Goal: Information Seeking & Learning: Learn about a topic

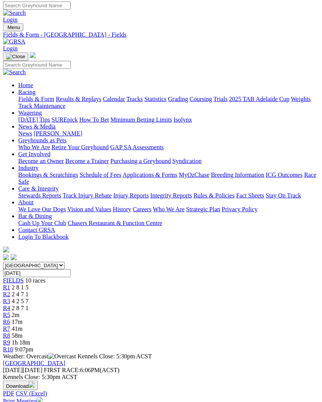
scroll to position [2, 2]
click at [10, 290] on span "R2" at bounding box center [6, 293] width 7 height 7
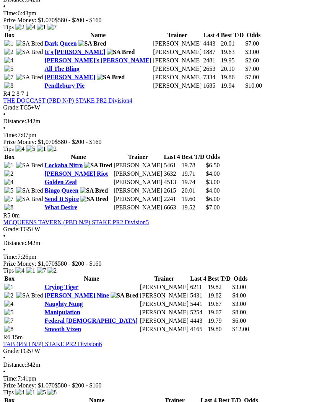
scroll to position [681, 2]
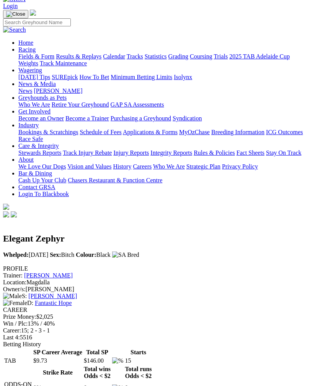
scroll to position [43, 0]
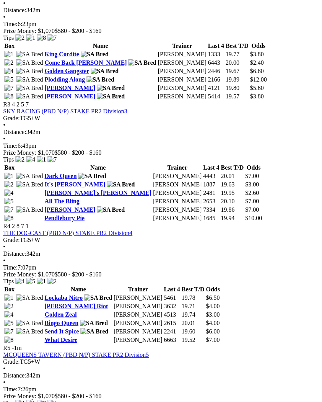
scroll to position [545, 2]
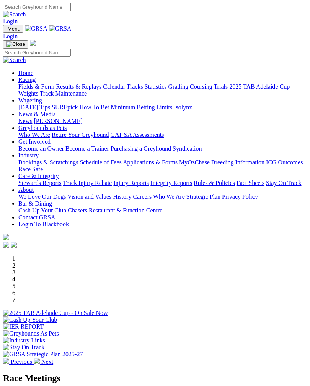
scroll to position [268, 0]
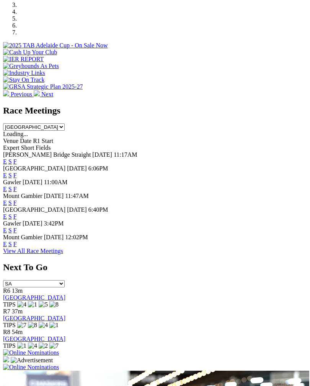
click at [17, 186] on link "F" at bounding box center [14, 189] width 3 height 7
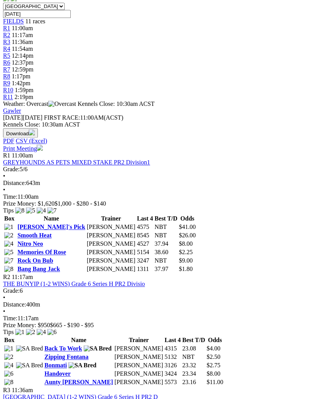
scroll to position [259, 0]
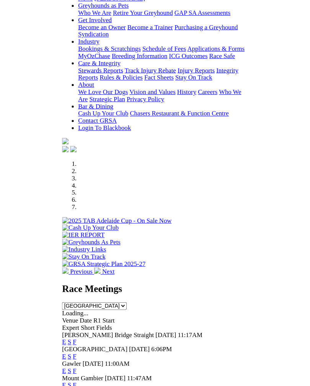
scroll to position [152, 0]
